Goal: Information Seeking & Learning: Learn about a topic

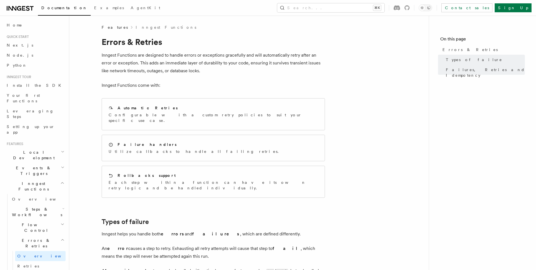
scroll to position [210, 0]
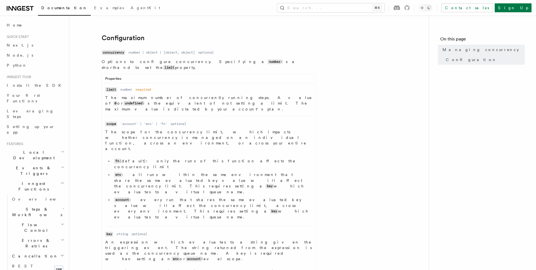
scroll to position [249, 0]
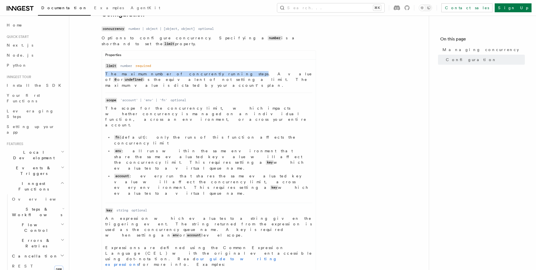
drag, startPoint x: 106, startPoint y: 68, endPoint x: 195, endPoint y: 70, distance: 89.6
click at [195, 71] on p "The maximum number of concurrently running steps. A value of 0 or undefined is …" at bounding box center [208, 79] width 207 height 17
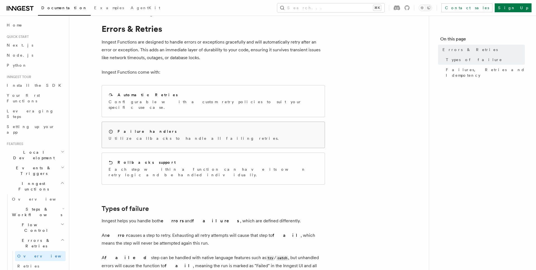
scroll to position [15, 0]
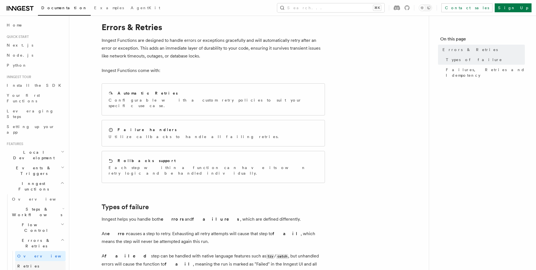
click at [35, 261] on link "Retries" at bounding box center [40, 266] width 51 height 10
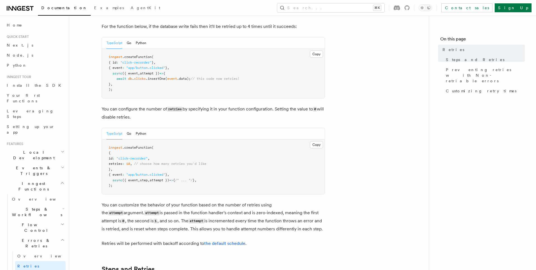
scroll to position [66, 0]
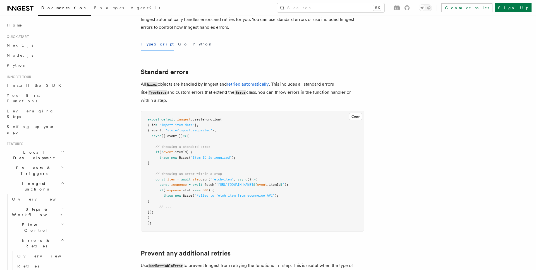
scroll to position [35, 0]
click at [235, 93] on code "Error" at bounding box center [241, 93] width 12 height 5
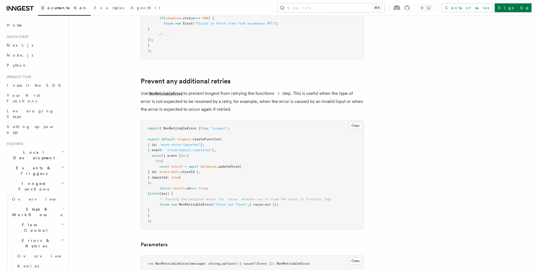
scroll to position [210, 0]
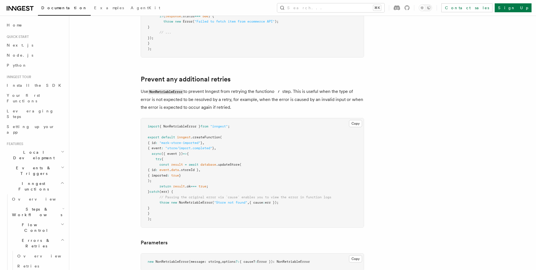
drag, startPoint x: 159, startPoint y: 203, endPoint x: 208, endPoint y: 201, distance: 49.2
click at [208, 201] on pre "import { NonRetriableError } from "inngest" ; export default inngest .createFun…" at bounding box center [252, 172] width 223 height 109
click at [201, 205] on pre "import { NonRetriableError } from "inngest" ; export default inngest .createFun…" at bounding box center [252, 172] width 223 height 109
click at [203, 202] on span "NonRetriableError" at bounding box center [195, 203] width 33 height 4
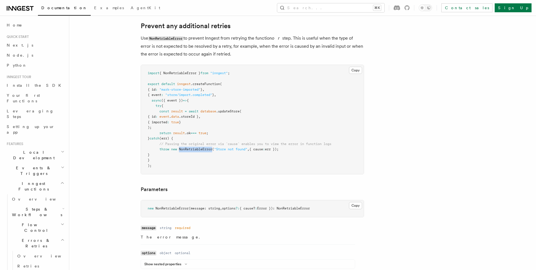
scroll to position [279, 0]
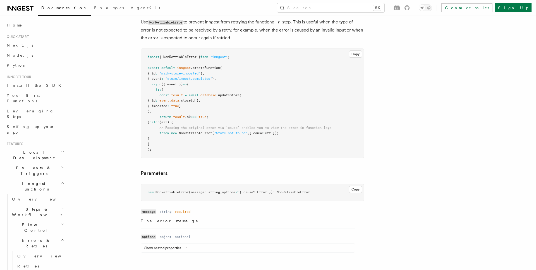
click at [186, 58] on span "{ NonRetriableError }" at bounding box center [179, 57] width 41 height 4
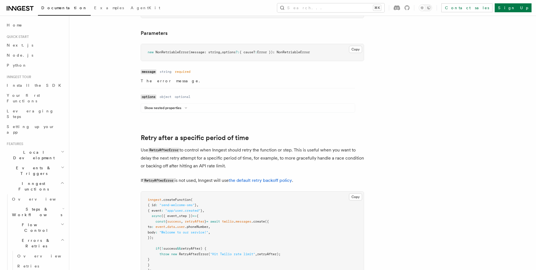
scroll to position [419, 0]
